Goal: Transaction & Acquisition: Purchase product/service

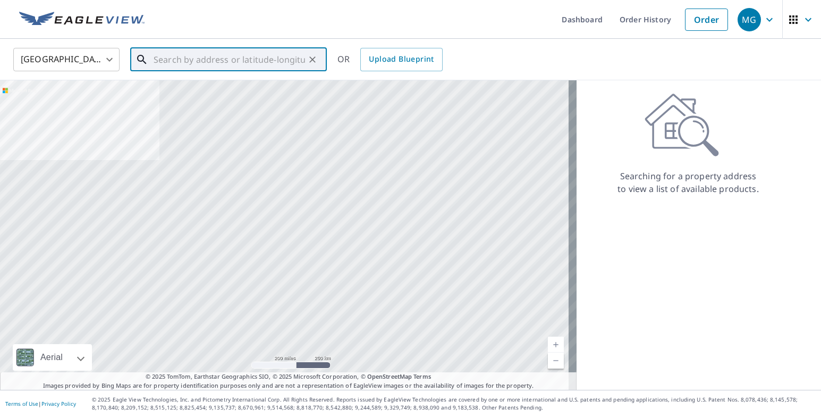
click at [259, 61] on input "text" at bounding box center [229, 60] width 151 height 30
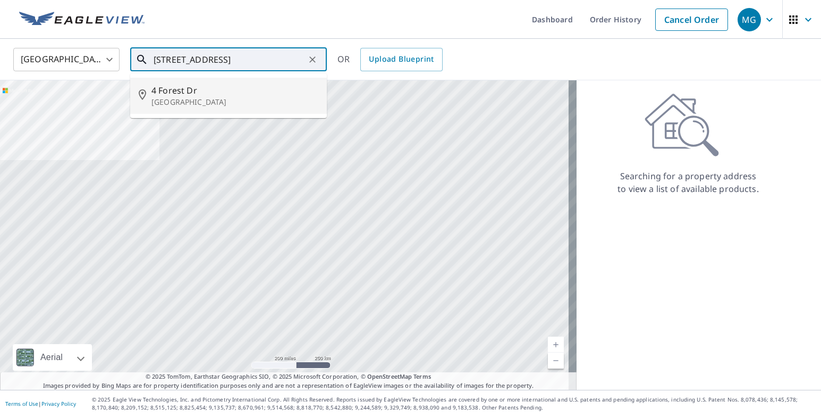
click at [206, 94] on span "4 Forest Dr" at bounding box center [234, 90] width 167 height 13
type input "[STREET_ADDRESS][PERSON_NAME]"
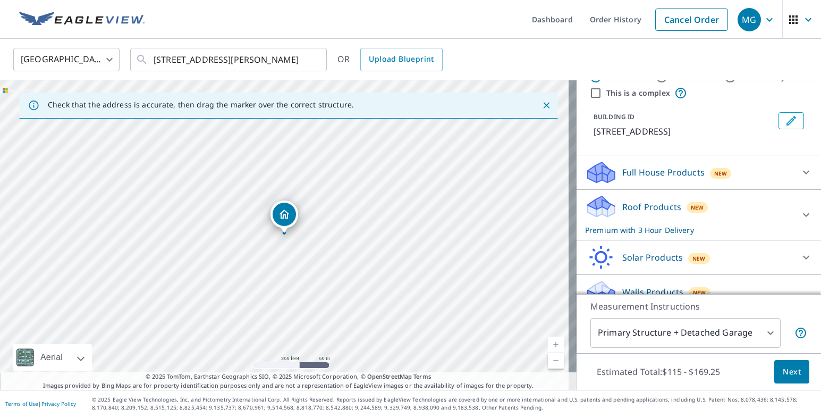
scroll to position [53, 0]
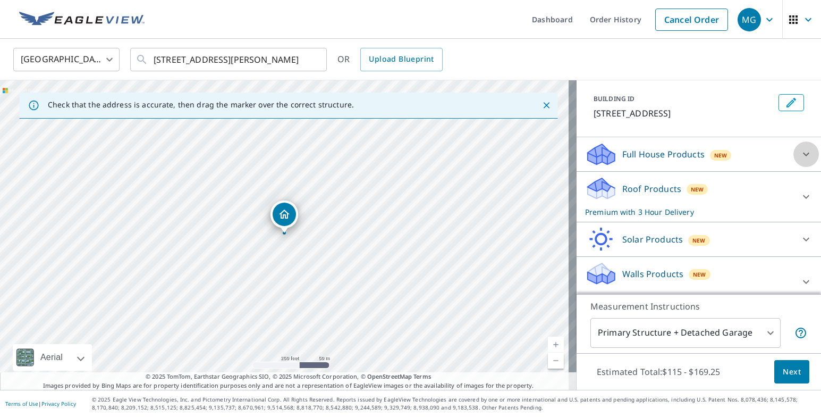
click at [800, 153] on icon at bounding box center [806, 154] width 13 height 13
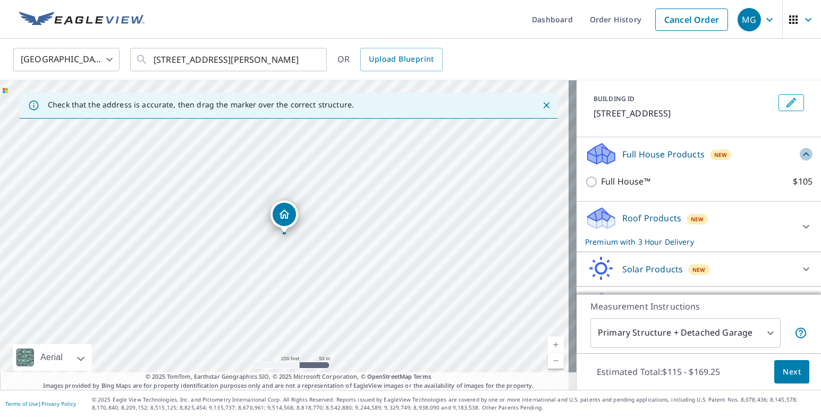
click at [800, 153] on icon at bounding box center [806, 154] width 13 height 13
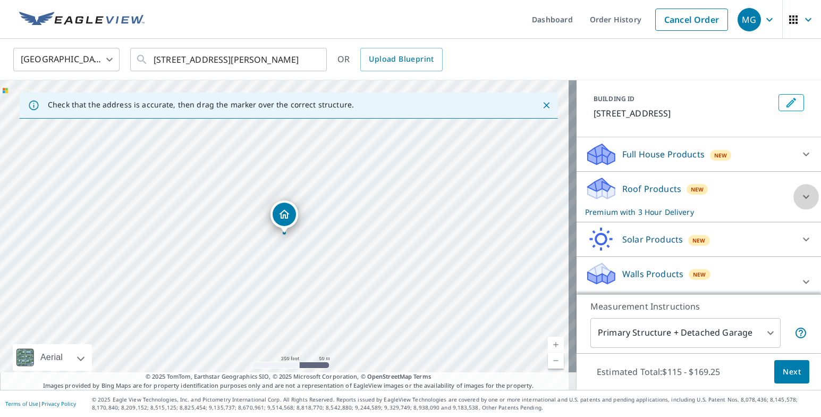
click at [800, 193] on icon at bounding box center [806, 196] width 13 height 13
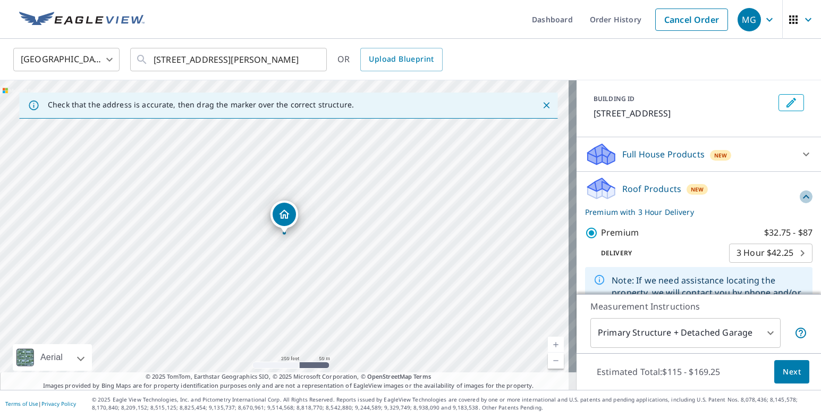
click at [800, 193] on icon at bounding box center [806, 196] width 13 height 13
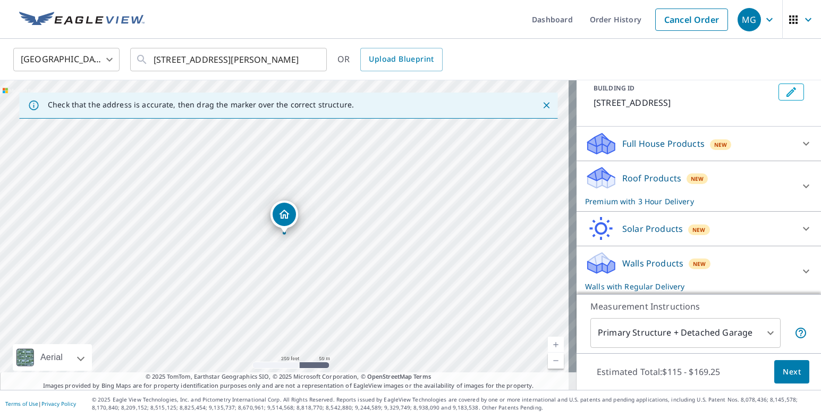
scroll to position [66, 0]
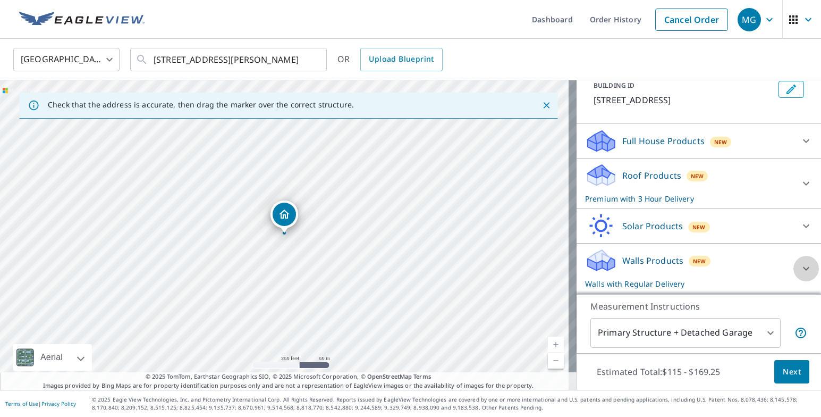
click at [800, 268] on icon at bounding box center [806, 268] width 13 height 13
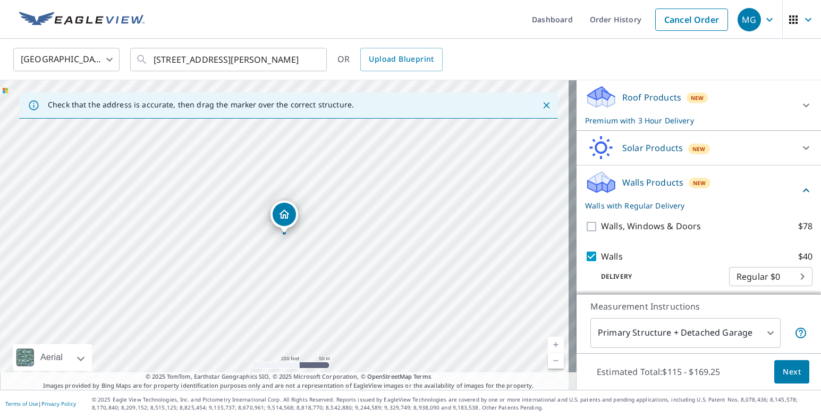
scroll to position [150, 0]
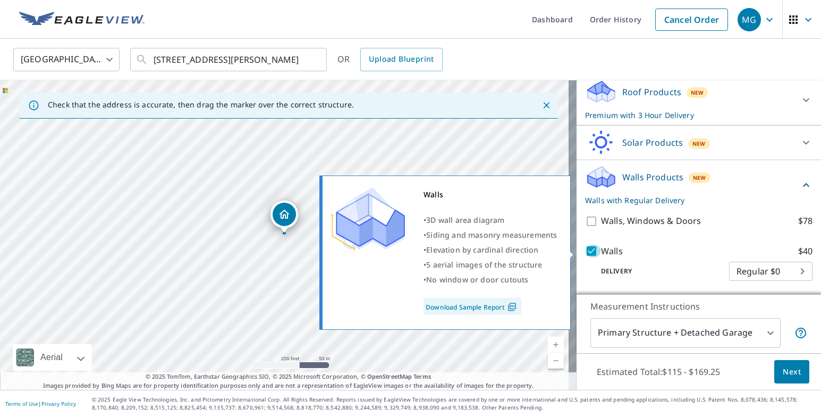
click at [585, 252] on input "Walls $40" at bounding box center [593, 250] width 16 height 13
checkbox input "false"
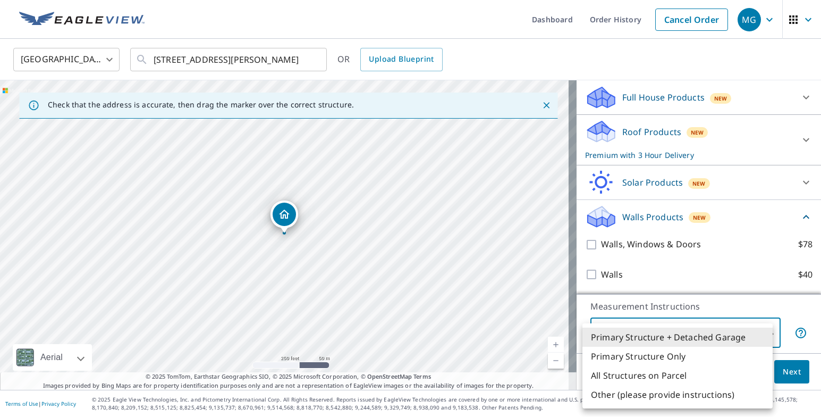
click at [752, 339] on body "MG MG Dashboard Order History Cancel Order MG [GEOGRAPHIC_DATA] [GEOGRAPHIC_DAT…" at bounding box center [410, 208] width 821 height 417
click at [752, 339] on li "Primary Structure + Detached Garage" at bounding box center [677, 336] width 190 height 19
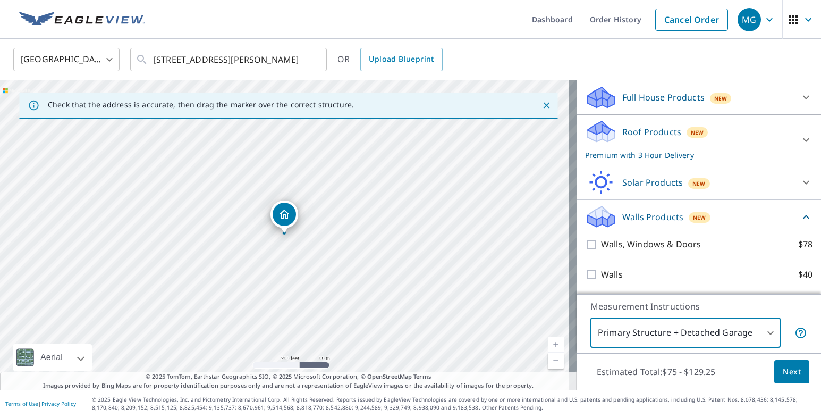
click at [783, 369] on span "Next" at bounding box center [792, 371] width 18 height 13
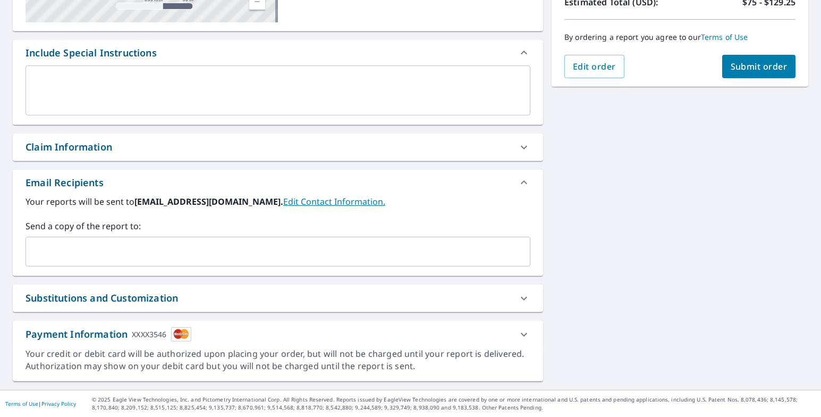
scroll to position [40, 0]
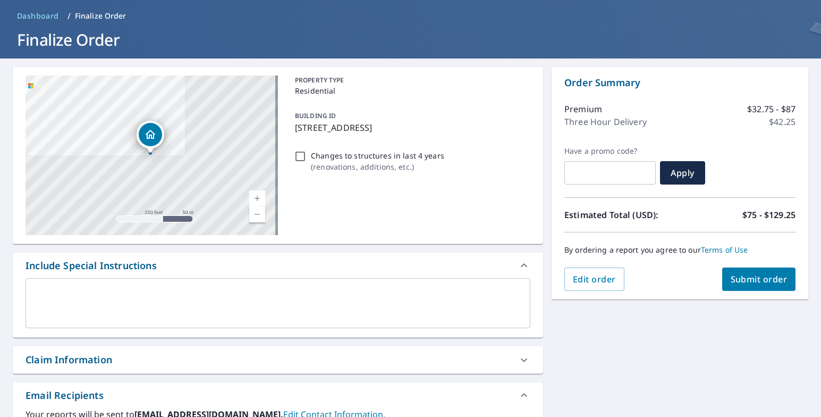
click at [764, 274] on span "Submit order" at bounding box center [759, 279] width 57 height 12
